Goal: Check status: Check status

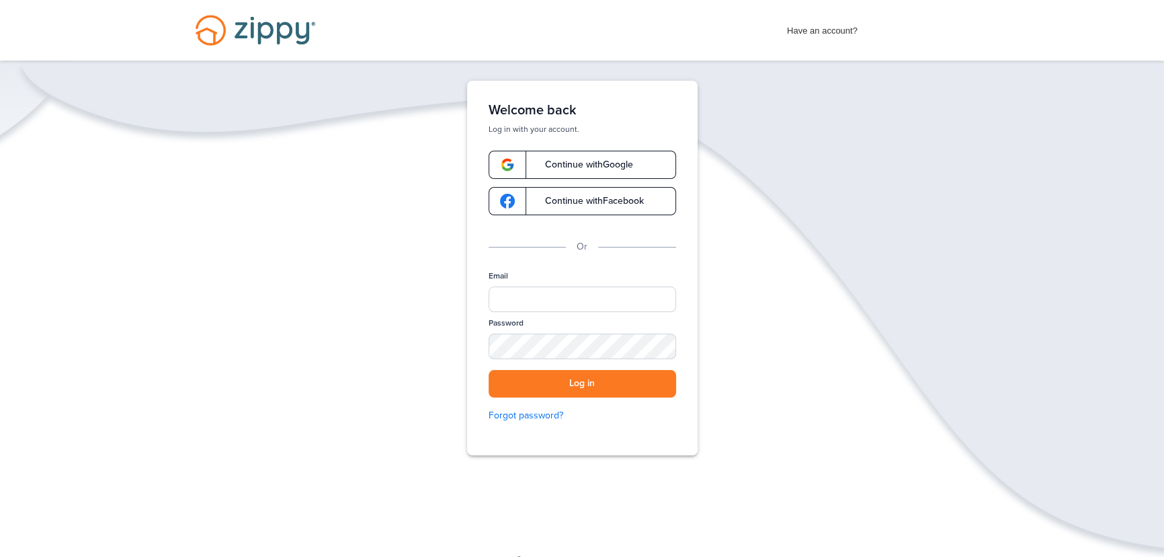
click at [614, 165] on span "Continue with Google" at bounding box center [582, 164] width 101 height 9
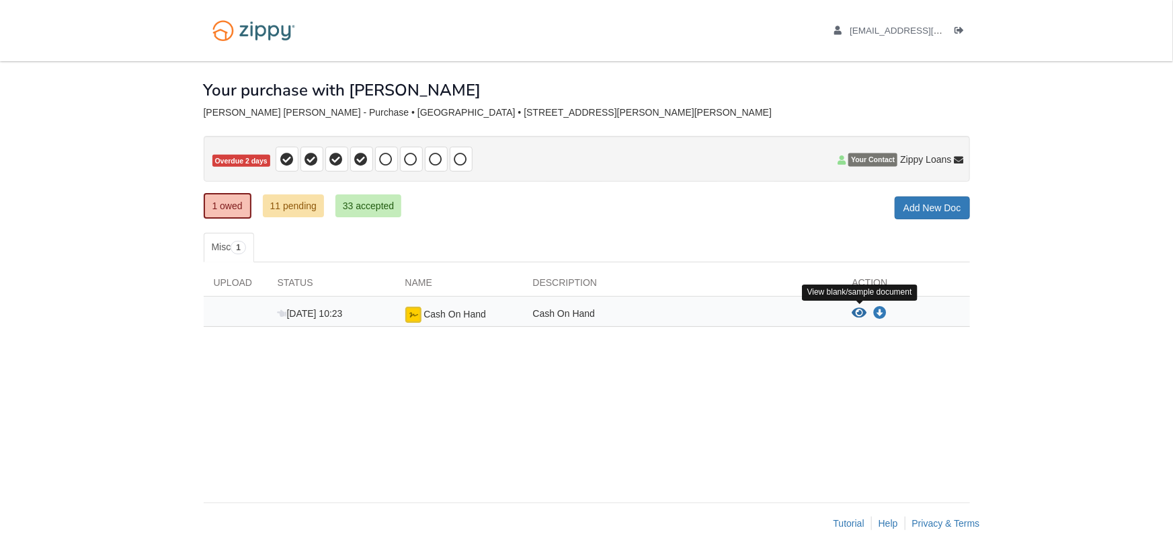
click at [858, 309] on icon "View Cash On Hand" at bounding box center [859, 312] width 15 height 13
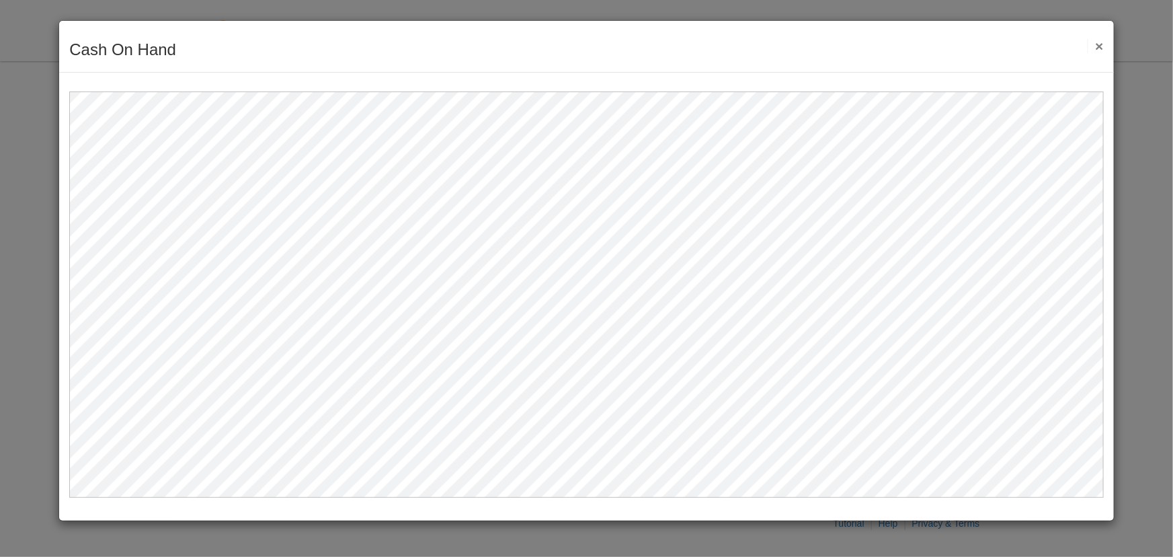
click at [1099, 42] on button "×" at bounding box center [1094, 46] width 15 height 14
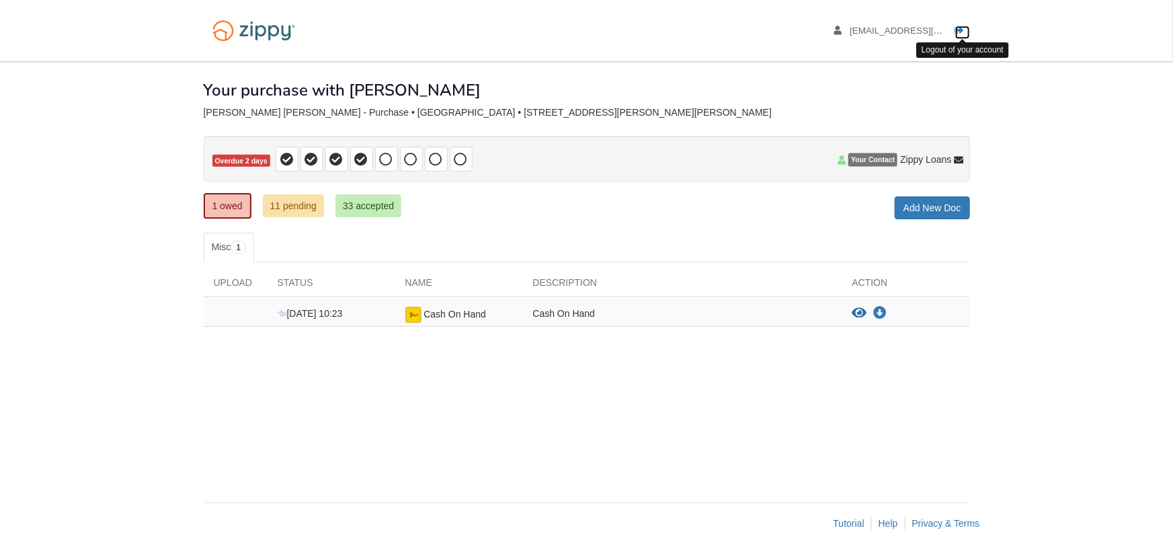
click at [960, 28] on icon "Log out" at bounding box center [959, 30] width 9 height 9
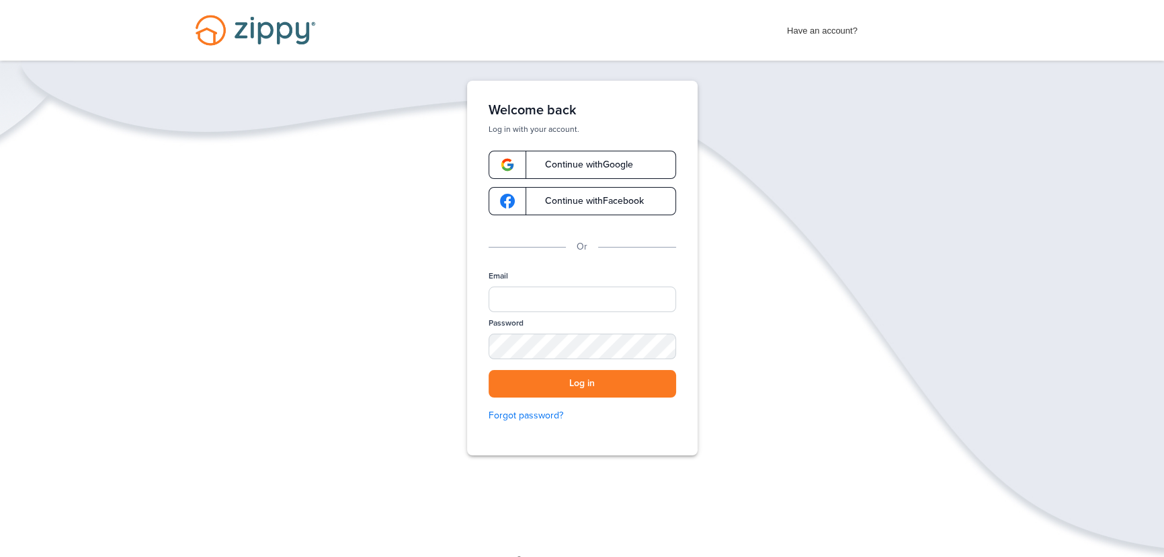
click at [587, 169] on span "Continue with Google" at bounding box center [582, 164] width 101 height 9
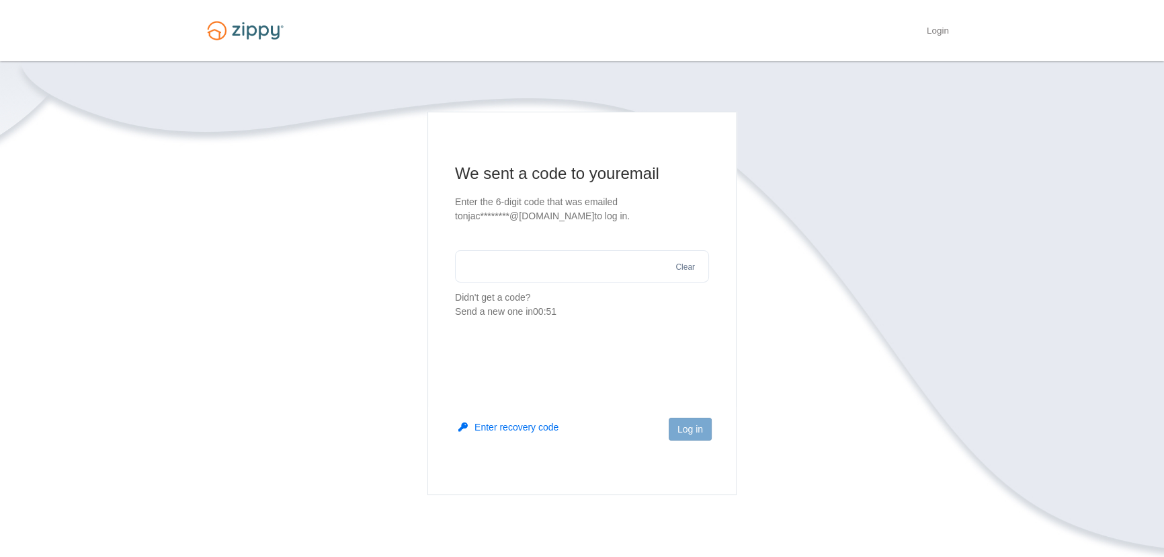
click at [571, 274] on input "text" at bounding box center [582, 266] width 254 height 32
type input "******"
click at [691, 434] on button "Log in" at bounding box center [690, 428] width 43 height 23
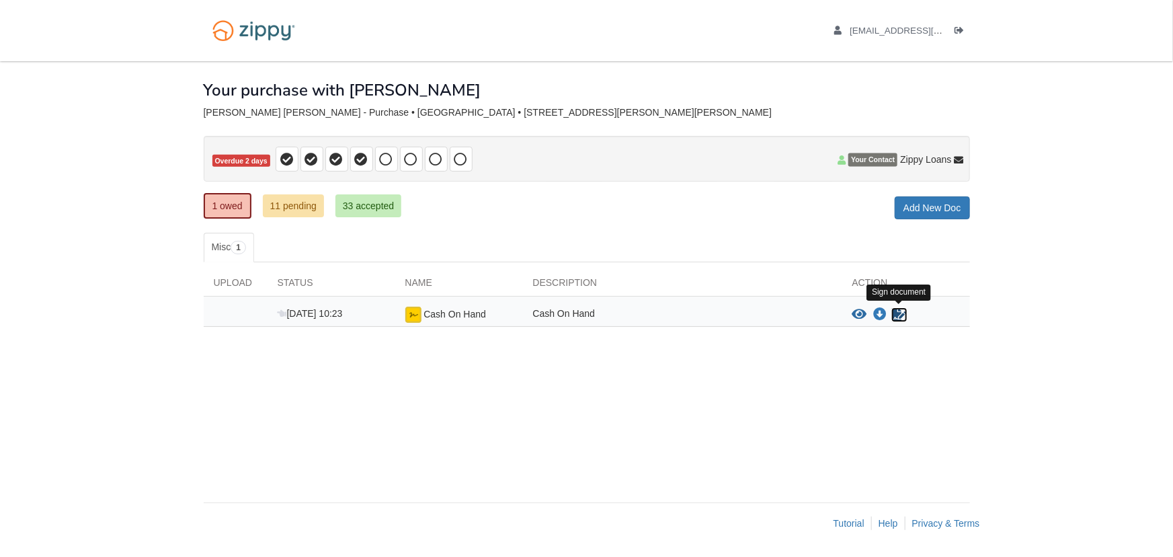
click at [894, 313] on icon "Sign Form" at bounding box center [899, 314] width 15 height 13
click at [880, 315] on icon "Download Cash On Hand" at bounding box center [880, 314] width 13 height 13
click at [302, 206] on link "11 pending" at bounding box center [293, 205] width 61 height 23
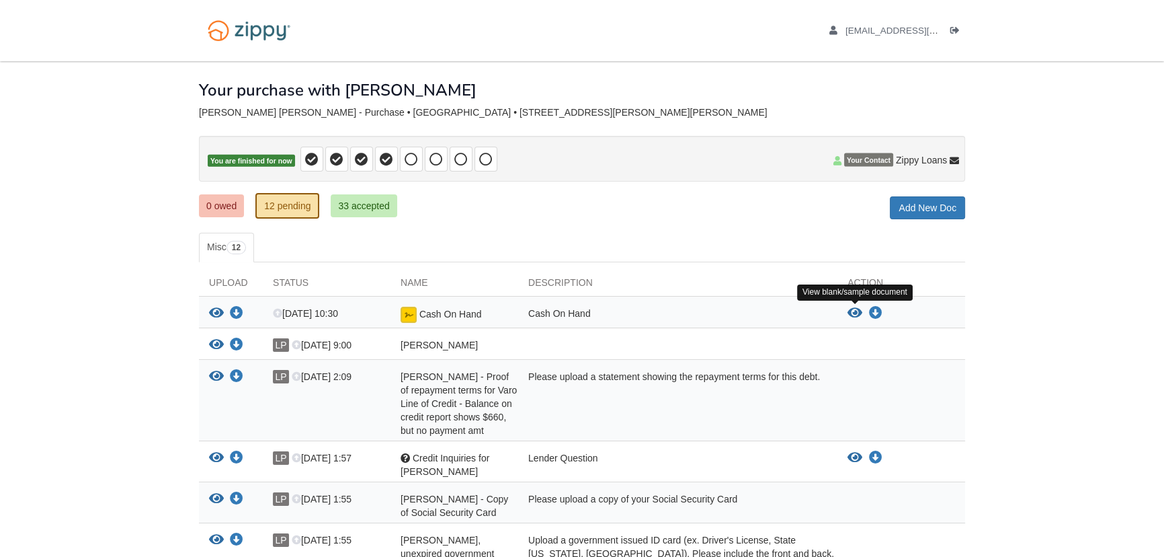
click at [854, 311] on icon "View Cash On Hand" at bounding box center [855, 312] width 15 height 13
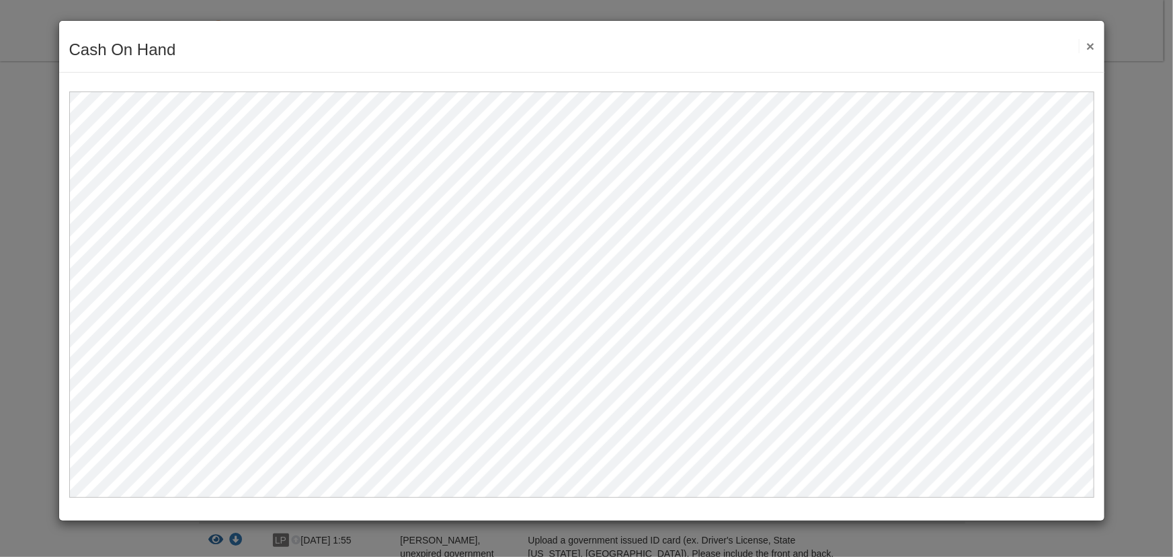
click at [1090, 44] on button "×" at bounding box center [1086, 46] width 15 height 14
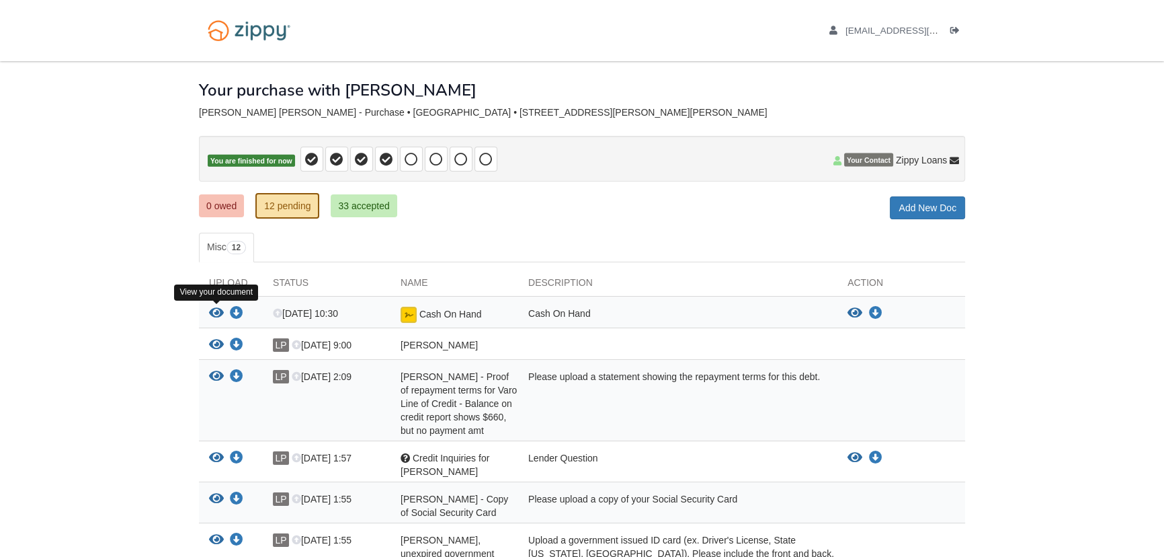
click at [216, 306] on icon "View Cash On Hand" at bounding box center [216, 312] width 15 height 13
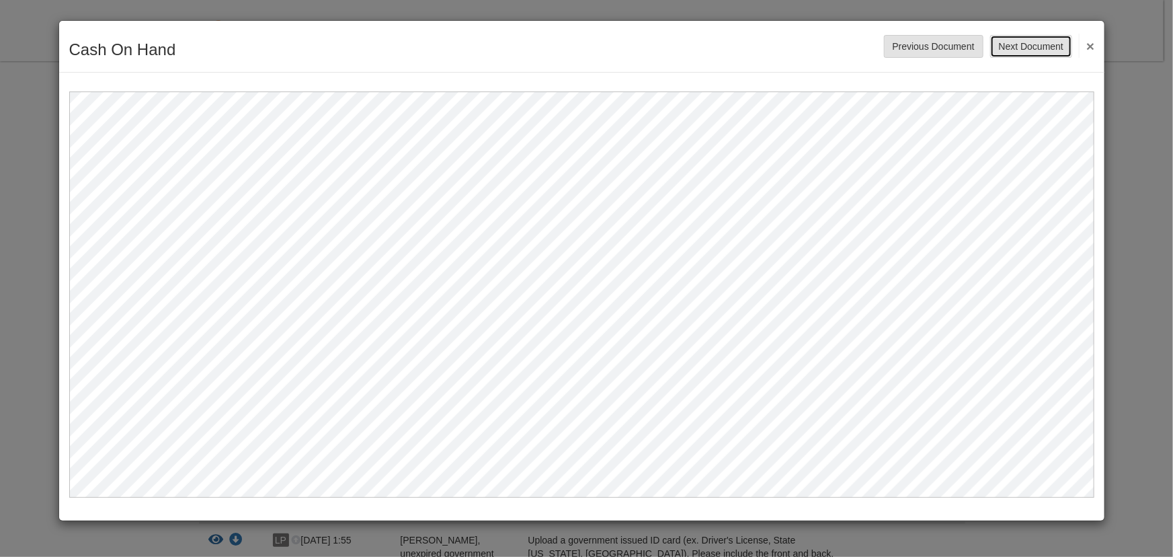
click at [1030, 50] on button "Next Document" at bounding box center [1031, 46] width 82 height 23
click at [1087, 45] on button "×" at bounding box center [1086, 46] width 15 height 24
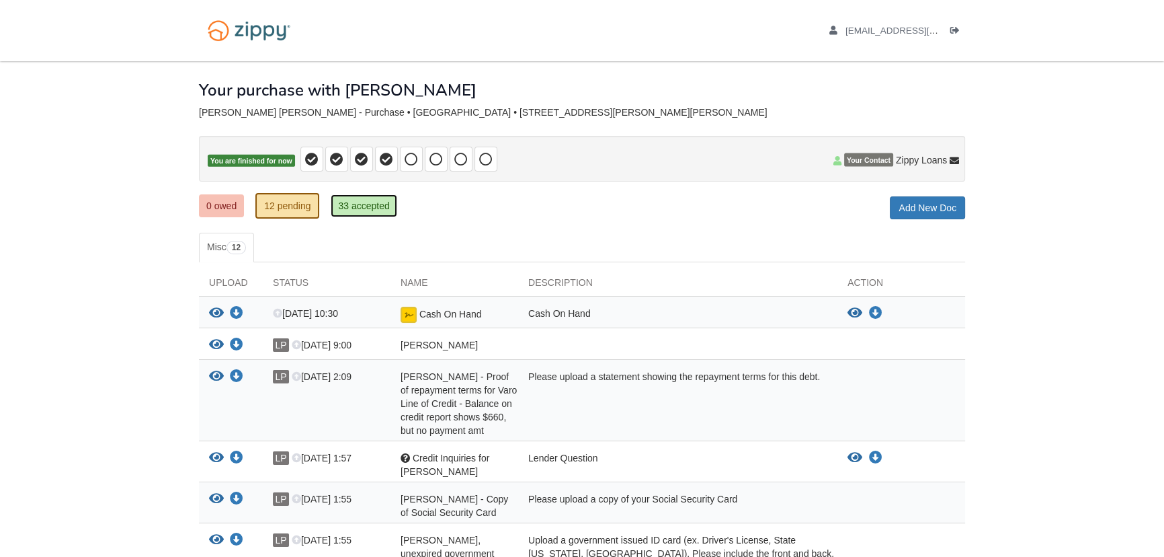
click at [350, 206] on link "33 accepted" at bounding box center [364, 205] width 66 height 23
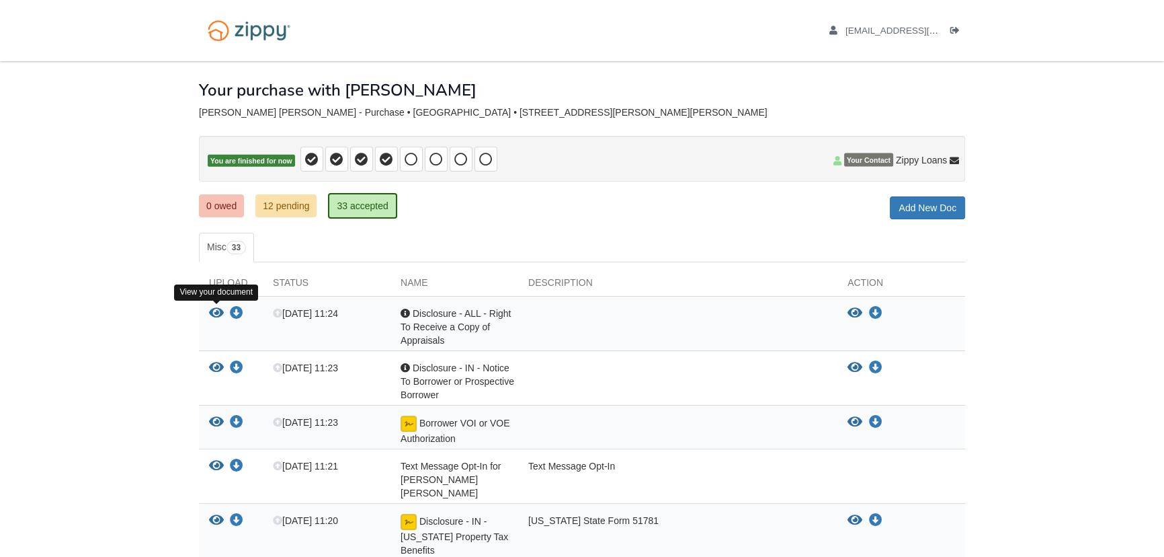
click at [212, 311] on icon "View Disclosure - ALL - Right To Receive a Copy of Appraisals" at bounding box center [216, 312] width 15 height 13
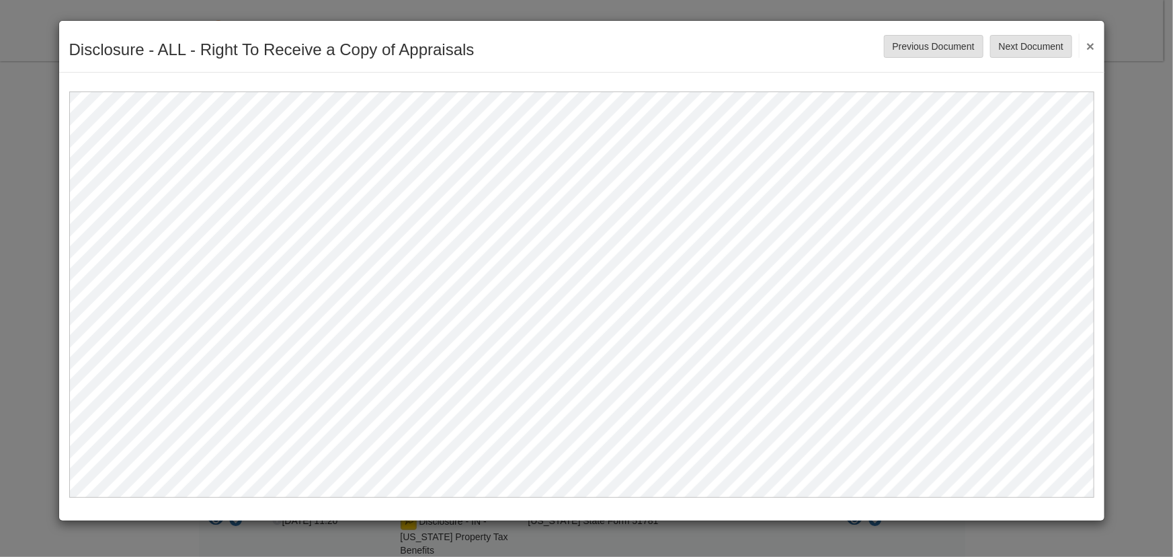
click at [1089, 50] on button "×" at bounding box center [1086, 46] width 15 height 24
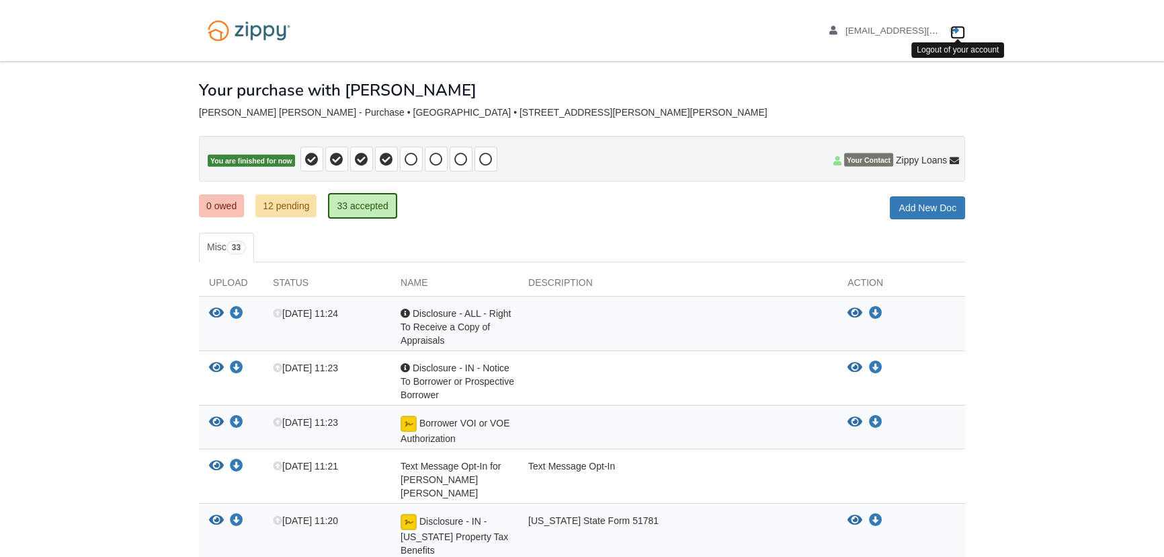
click at [954, 30] on icon "Log out" at bounding box center [954, 30] width 9 height 9
